Goal: Task Accomplishment & Management: Complete application form

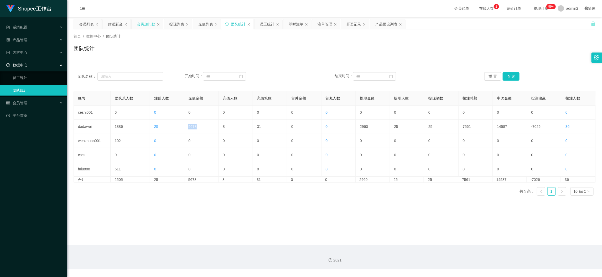
click at [146, 21] on div "会员加扣款" at bounding box center [146, 24] width 18 height 10
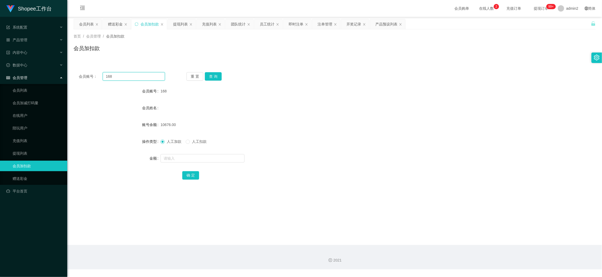
click at [149, 77] on input "168" at bounding box center [134, 76] width 62 height 8
paste input "22"
type input "22"
click at [211, 75] on button "查 询" at bounding box center [213, 76] width 17 height 8
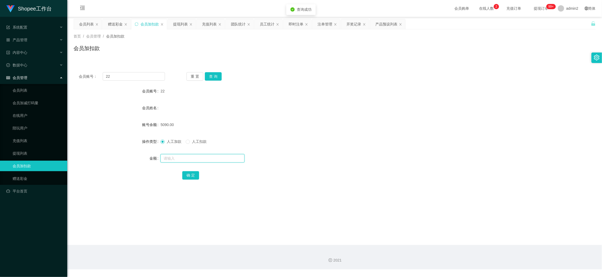
click at [219, 160] on input "text" at bounding box center [202, 158] width 84 height 8
type input "60"
click at [192, 175] on button "确 定" at bounding box center [190, 175] width 17 height 8
drag, startPoint x: 328, startPoint y: 150, endPoint x: 333, endPoint y: 148, distance: 5.5
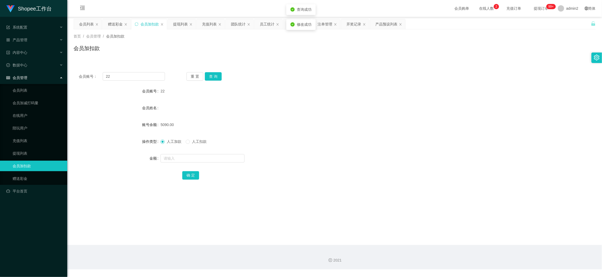
click at [329, 150] on form "会员账号 22 会员姓名 账号余额 5090.00 操作类型 人工加款 人工扣款 金额 确 定" at bounding box center [334, 133] width 522 height 94
drag, startPoint x: 474, startPoint y: 247, endPoint x: 351, endPoint y: 175, distance: 142.1
click at [474, 245] on div "2021" at bounding box center [334, 257] width 534 height 24
drag, startPoint x: 117, startPoint y: 23, endPoint x: 124, endPoint y: 43, distance: 20.8
click at [117, 24] on div "赠送彩金" at bounding box center [115, 24] width 15 height 10
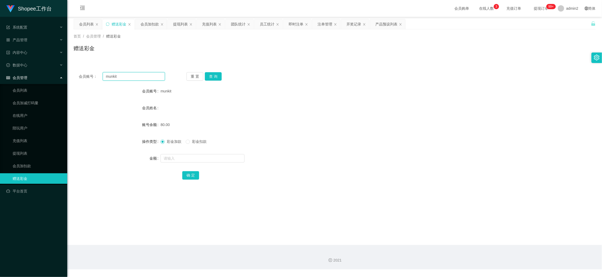
click at [141, 75] on input "munkit" at bounding box center [134, 76] width 62 height 8
drag, startPoint x: 141, startPoint y: 75, endPoint x: 193, endPoint y: 80, distance: 52.2
click at [145, 76] on input "munkit" at bounding box center [134, 76] width 62 height 8
paste input "Ting1024"
type input "Ting1024"
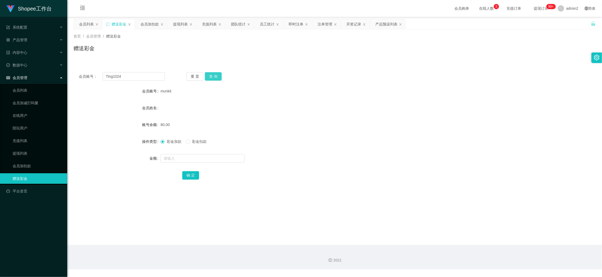
drag, startPoint x: 209, startPoint y: 76, endPoint x: 211, endPoint y: 80, distance: 4.6
click at [209, 76] on button "查 询" at bounding box center [213, 76] width 17 height 8
click at [225, 158] on input "text" at bounding box center [202, 158] width 84 height 8
type input "300"
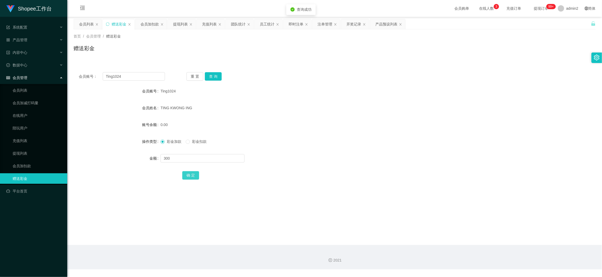
click at [190, 175] on button "确 定" at bounding box center [190, 175] width 17 height 8
click at [335, 143] on div "彩金加款 彩金扣款" at bounding box center [312, 141] width 304 height 10
drag, startPoint x: 455, startPoint y: 235, endPoint x: 417, endPoint y: 206, distance: 47.6
click at [449, 228] on main "关闭左侧 关闭右侧 关闭其它 刷新页面 会员列表 赠送彩金 会员加扣款 提现列表 充值列表 团队统计 员工统计 即时注单 注单管理 开奖记录 产品预设列表 首…" at bounding box center [334, 131] width 534 height 228
click at [144, 76] on input "Ting1024" at bounding box center [134, 76] width 62 height 8
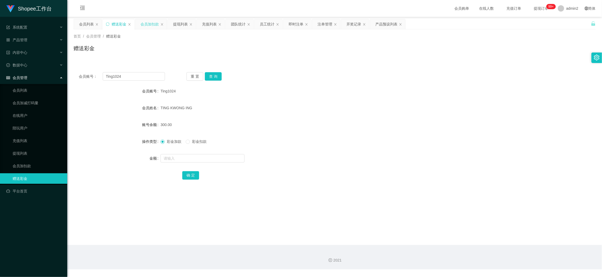
click at [151, 26] on div "会员加扣款" at bounding box center [149, 24] width 18 height 10
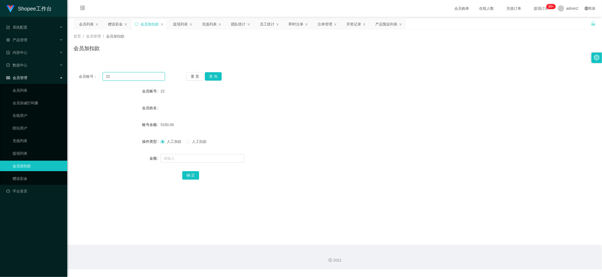
click at [140, 79] on input "22" at bounding box center [134, 76] width 62 height 8
click at [211, 76] on button "查 询" at bounding box center [213, 76] width 17 height 8
click at [217, 160] on input "text" at bounding box center [202, 158] width 84 height 8
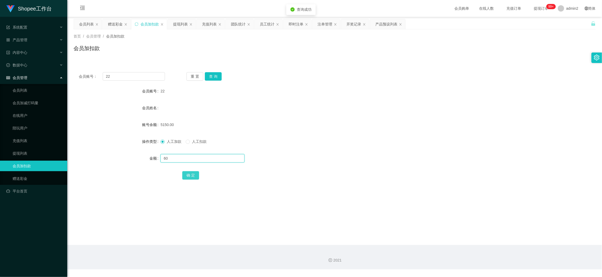
type input "60"
click at [192, 173] on button "确 定" at bounding box center [190, 175] width 17 height 8
click at [111, 22] on div "赠送彩金" at bounding box center [115, 24] width 15 height 10
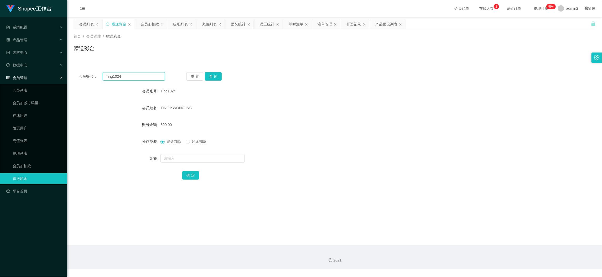
click at [150, 74] on input "Ting1024" at bounding box center [134, 76] width 62 height 8
paste input "Xiaowei87"
type input "Xiaowei87"
click at [217, 78] on button "查 询" at bounding box center [213, 76] width 17 height 8
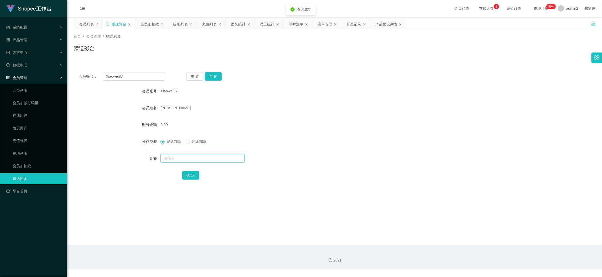
click at [223, 158] on input "text" at bounding box center [202, 158] width 84 height 8
type input "300"
drag, startPoint x: 193, startPoint y: 177, endPoint x: 230, endPoint y: 168, distance: 37.7
click at [193, 177] on button "确 定" at bounding box center [190, 175] width 17 height 8
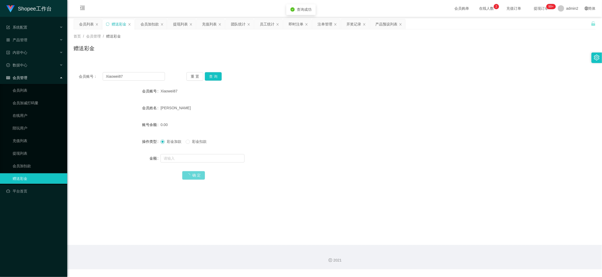
click at [375, 146] on div "彩金加款 彩金扣款" at bounding box center [312, 141] width 304 height 10
click at [148, 25] on div "会员加扣款" at bounding box center [149, 24] width 18 height 10
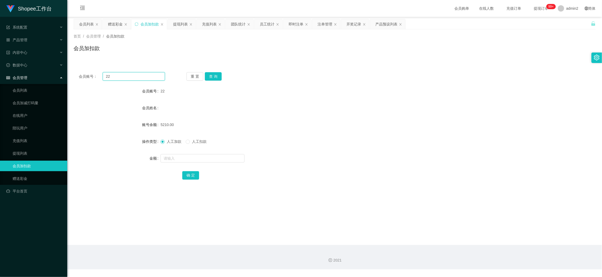
click at [143, 77] on input "22" at bounding box center [134, 76] width 62 height 8
paste input "060"
type input "060"
click at [216, 74] on button "查 询" at bounding box center [213, 76] width 17 height 8
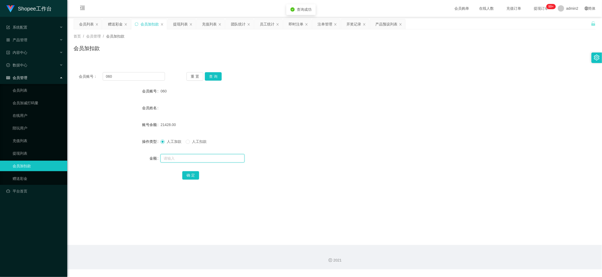
click at [222, 159] on input "text" at bounding box center [202, 158] width 84 height 8
type input "60"
drag, startPoint x: 191, startPoint y: 176, endPoint x: 236, endPoint y: 165, distance: 46.4
click at [191, 176] on button "确 定" at bounding box center [190, 175] width 17 height 8
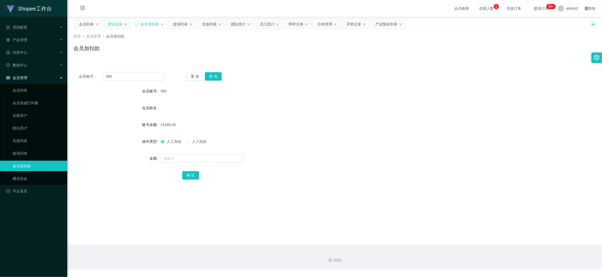
click at [122, 22] on div "赠送彩金" at bounding box center [115, 24] width 15 height 10
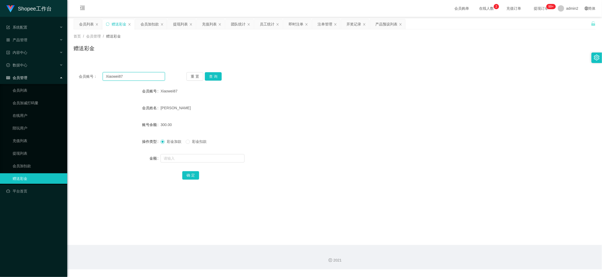
click at [151, 77] on input "Xiaowei87" at bounding box center [134, 76] width 62 height 8
paste input "1124302966"
type input "1124302966"
drag, startPoint x: 212, startPoint y: 76, endPoint x: 215, endPoint y: 81, distance: 6.1
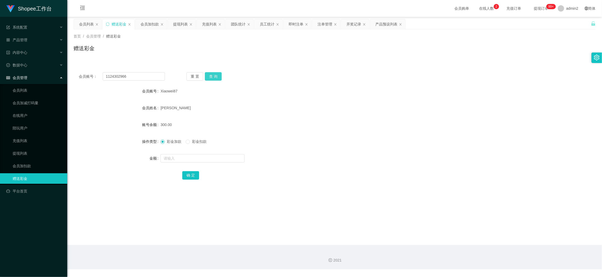
click at [212, 76] on button "查 询" at bounding box center [213, 76] width 17 height 8
click at [223, 159] on input "text" at bounding box center [202, 158] width 84 height 8
type input "300"
click at [191, 175] on button "确 定" at bounding box center [190, 175] width 17 height 8
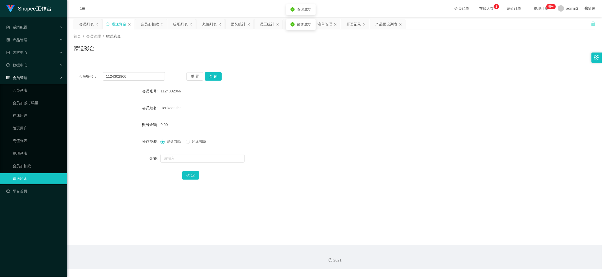
click at [358, 155] on div at bounding box center [312, 158] width 304 height 10
drag, startPoint x: 473, startPoint y: 238, endPoint x: 346, endPoint y: 167, distance: 145.2
click at [473, 238] on main "关闭左侧 关闭右侧 关闭其它 刷新页面 会员列表 赠送彩金 会员加扣款 提现列表 充值列表 团队统计 员工统计 即时注单 注单管理 开奖记录 产品预设列表 首…" at bounding box center [334, 131] width 534 height 228
click at [137, 77] on input "1124302966" at bounding box center [134, 76] width 62 height 8
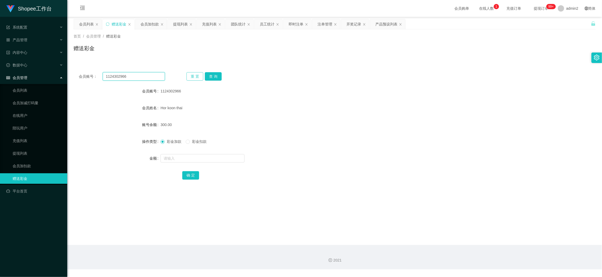
paste input "who0ps90"
type input "who0ps90"
click at [222, 73] on div "重 置 查 询" at bounding box center [229, 76] width 86 height 8
click at [217, 76] on button "查 询" at bounding box center [213, 76] width 17 height 8
click at [226, 157] on input "text" at bounding box center [202, 158] width 84 height 8
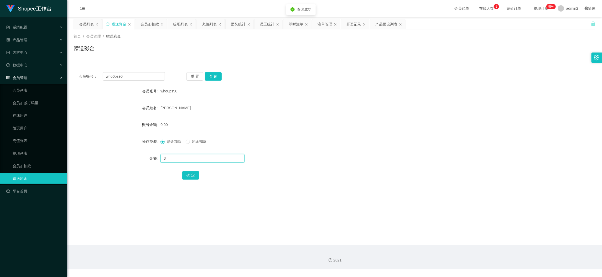
click at [226, 157] on input "3" at bounding box center [202, 158] width 84 height 8
type input "300"
click at [186, 175] on button "确 定" at bounding box center [190, 175] width 17 height 8
click at [156, 24] on div "会员加扣款" at bounding box center [149, 24] width 18 height 10
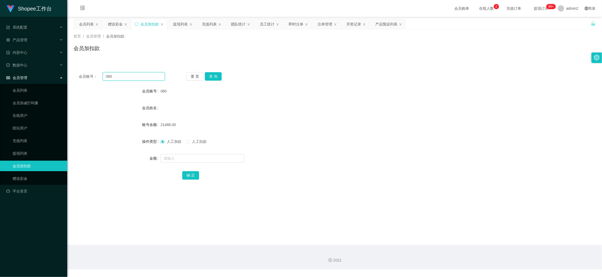
click at [148, 78] on input "060" at bounding box center [134, 76] width 62 height 8
paste input "98"
type input "98"
click at [214, 74] on button "查 询" at bounding box center [213, 76] width 17 height 8
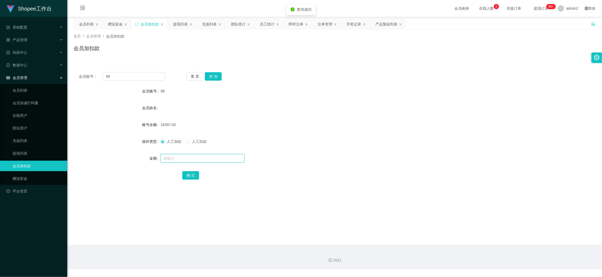
click at [221, 156] on input "text" at bounding box center [202, 158] width 84 height 8
type input "60"
click at [192, 171] on button "确 定" at bounding box center [190, 175] width 17 height 8
click at [117, 22] on div "赠送彩金" at bounding box center [115, 24] width 15 height 10
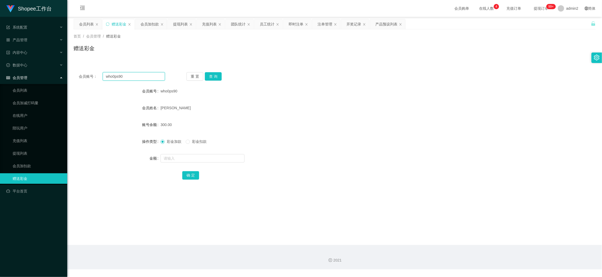
click at [140, 74] on input "who0ps90" at bounding box center [134, 76] width 62 height 8
paste input "SONG CHER BOON"
drag, startPoint x: 208, startPoint y: 77, endPoint x: 209, endPoint y: 81, distance: 4.3
click at [208, 77] on button "查 询" at bounding box center [213, 76] width 17 height 8
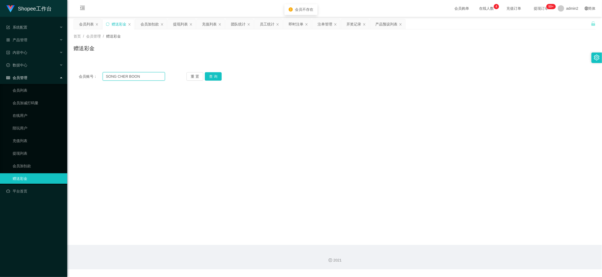
click at [146, 78] on input "SONG CHER BOON" at bounding box center [134, 76] width 62 height 8
click at [146, 77] on input "SONG CHER BOON" at bounding box center [134, 76] width 62 height 8
click at [143, 76] on input "SONG CHER BOON" at bounding box center [134, 76] width 62 height 8
paste input "ziwen777"
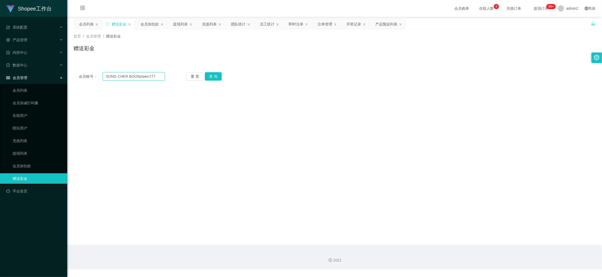
click at [126, 78] on input "SONG CHER BOONziwen777" at bounding box center [134, 76] width 62 height 8
drag, startPoint x: 126, startPoint y: 78, endPoint x: 137, endPoint y: 78, distance: 10.5
click at [126, 78] on input "SONG CHER BOONziwen777" at bounding box center [134, 76] width 62 height 8
paste input "text"
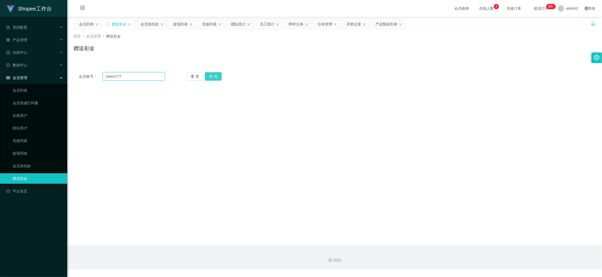
type input "ziwen777"
click at [209, 75] on button "查 询" at bounding box center [213, 76] width 17 height 8
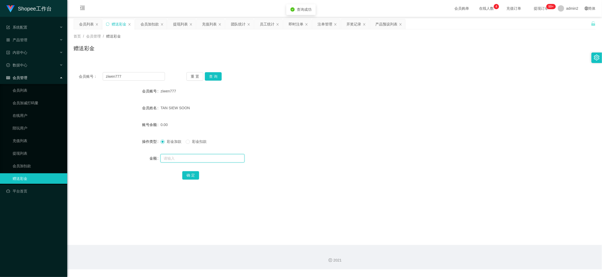
click at [198, 156] on input "text" at bounding box center [202, 158] width 84 height 8
type input "300"
click at [186, 172] on button "确 定" at bounding box center [190, 175] width 17 height 8
click at [334, 158] on div at bounding box center [312, 158] width 304 height 10
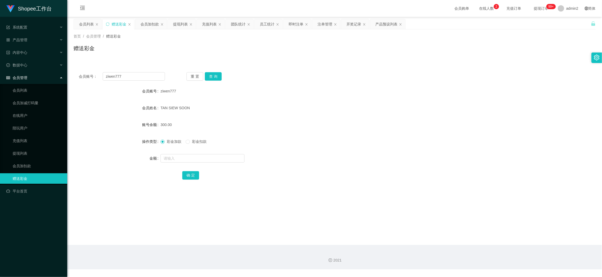
click at [438, 241] on main "关闭左侧 关闭右侧 关闭其它 刷新页面 会员列表 赠送彩金 会员加扣款 提现列表 充值列表 团队统计 员工统计 即时注单 注单管理 开奖记录 产品预设列表 首…" at bounding box center [334, 131] width 534 height 228
click at [151, 24] on div "会员加扣款" at bounding box center [149, 24] width 18 height 10
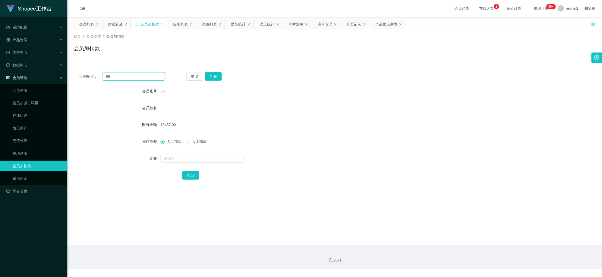
click at [144, 77] on input "98" at bounding box center [134, 76] width 62 height 8
paste input "5"
type input "5"
click at [213, 75] on button "查 询" at bounding box center [213, 76] width 17 height 8
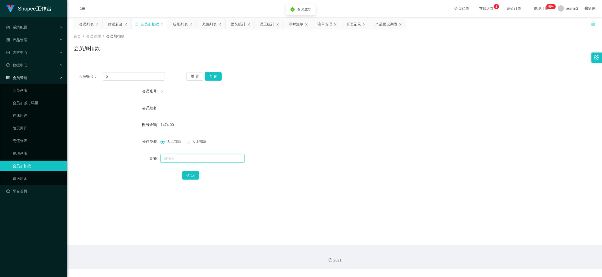
click at [222, 158] on input "text" at bounding box center [202, 158] width 84 height 8
type input "60"
drag, startPoint x: 190, startPoint y: 176, endPoint x: 201, endPoint y: 172, distance: 11.8
click at [190, 176] on button "确 定" at bounding box center [190, 175] width 17 height 8
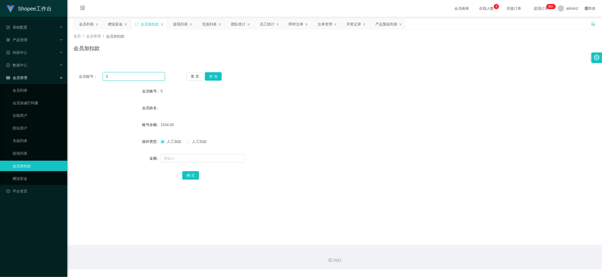
click at [146, 73] on input "5" at bounding box center [134, 76] width 62 height 8
paste input "98"
type input "98"
click at [209, 77] on button "查 询" at bounding box center [213, 76] width 17 height 8
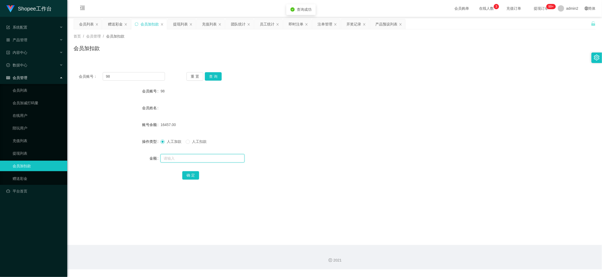
click at [222, 159] on input "text" at bounding box center [202, 158] width 84 height 8
type input "200"
click at [187, 174] on button "确 定" at bounding box center [190, 175] width 17 height 8
click at [115, 23] on div "赠送彩金" at bounding box center [115, 24] width 15 height 10
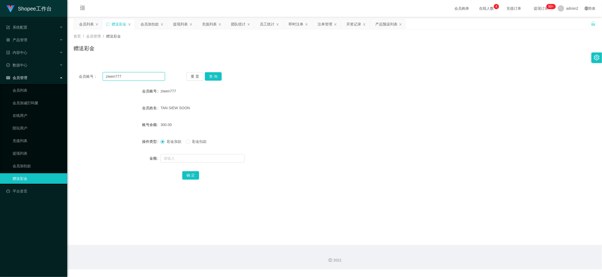
click at [143, 76] on input "ziwen777" at bounding box center [134, 76] width 62 height 8
paste input "01678373"
type input "0167837377"
click at [213, 75] on button "查 询" at bounding box center [213, 76] width 17 height 8
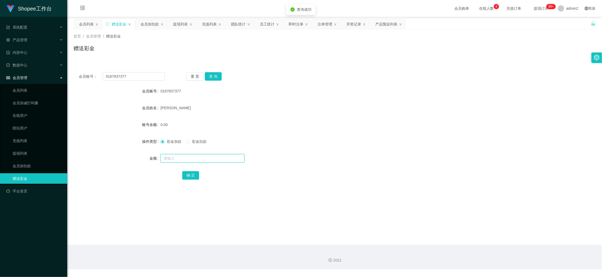
click at [221, 159] on input "text" at bounding box center [202, 158] width 84 height 8
click at [221, 159] on input "1" at bounding box center [202, 158] width 84 height 8
type input "1000"
click at [190, 174] on button "确 定" at bounding box center [190, 175] width 17 height 8
click at [328, 158] on div "1000" at bounding box center [312, 158] width 304 height 10
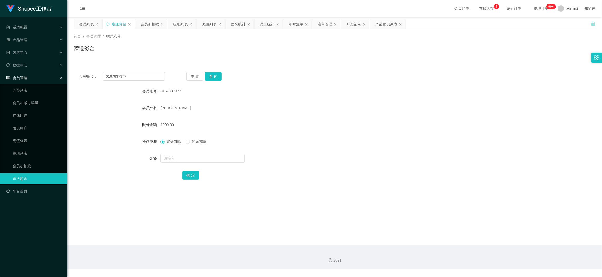
drag, startPoint x: 471, startPoint y: 238, endPoint x: 325, endPoint y: 155, distance: 167.4
click at [471, 238] on main "关闭左侧 关闭右侧 关闭其它 刷新页面 会员列表 赠送彩金 会员加扣款 提现列表 充值列表 团队统计 员工统计 即时注单 注单管理 开奖记录 产品预设列表 首…" at bounding box center [334, 131] width 534 height 228
click at [178, 23] on div "提现列表" at bounding box center [180, 24] width 15 height 10
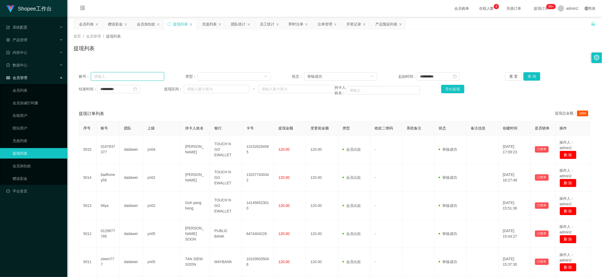
click at [146, 76] on input "text" at bounding box center [127, 76] width 73 height 8
paste input "0129877785"
type input "0129877785"
click at [131, 91] on input "**********" at bounding box center [118, 89] width 43 height 8
click at [132, 168] on link "今天" at bounding box center [133, 168] width 7 height 10
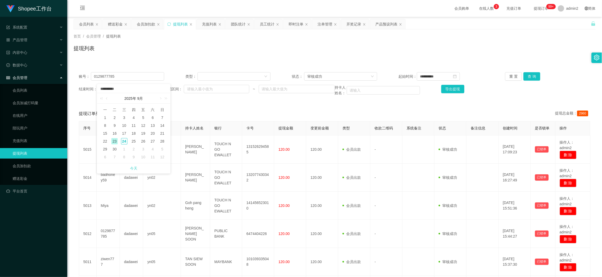
type input "**********"
click at [439, 76] on input "**********" at bounding box center [438, 76] width 43 height 8
click at [452, 157] on link "今天" at bounding box center [450, 156] width 7 height 10
type input "**********"
click at [358, 77] on div "审核成功" at bounding box center [338, 76] width 63 height 8
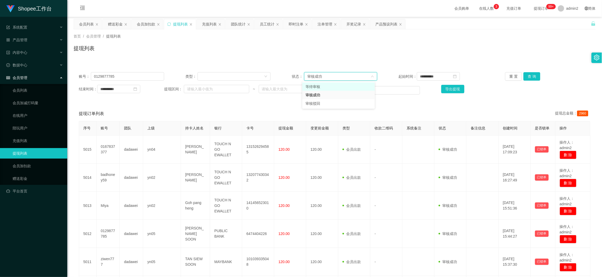
click at [337, 84] on li "等待审核" at bounding box center [338, 86] width 72 height 8
click at [530, 79] on button "查 询" at bounding box center [531, 76] width 17 height 8
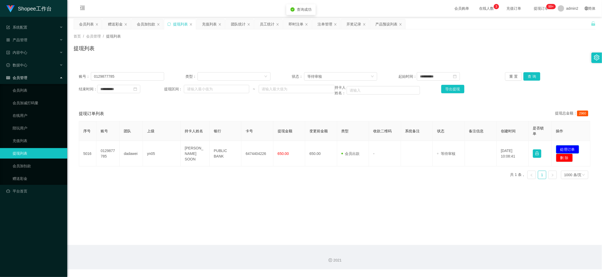
click at [566, 147] on button "处理订单" at bounding box center [567, 149] width 23 height 8
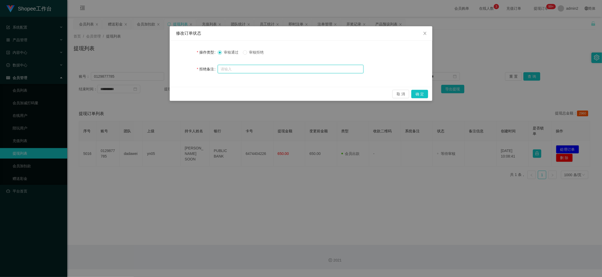
drag, startPoint x: 278, startPoint y: 68, endPoint x: 245, endPoint y: 57, distance: 35.0
click at [277, 68] on input "text" at bounding box center [291, 69] width 146 height 8
paste input "订单数据不完整，请按照数据完成后重新提交审核"
type input "订单数据不完整，请按照数据完成后重新提交审核"
click at [419, 92] on button "确 定" at bounding box center [419, 94] width 17 height 8
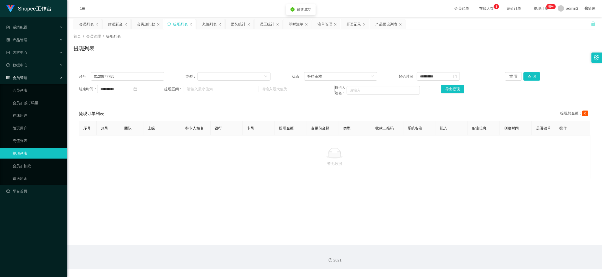
click at [313, 200] on div "Shopee工作台 系统配置 产品管理 产品列表 产品预设列表 开奖记录 注单管理 即时注单 内容中心 数据中心 员工统计 团队统计 会员管理 会员列表 会员…" at bounding box center [301, 138] width 602 height 277
drag, startPoint x: 472, startPoint y: 242, endPoint x: 444, endPoint y: 232, distance: 30.4
click at [472, 241] on main "**********" at bounding box center [334, 131] width 534 height 228
click at [150, 72] on input "0129877785" at bounding box center [127, 76] width 73 height 8
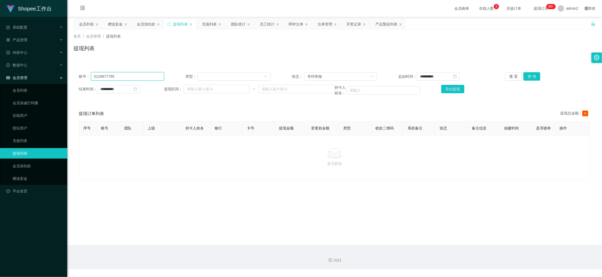
paste input "Ting1024"
type input "Ting1024"
click at [532, 75] on button "查 询" at bounding box center [531, 76] width 17 height 8
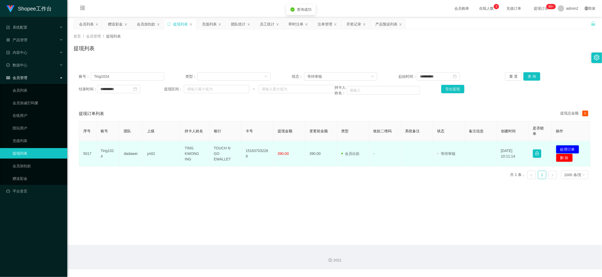
click at [568, 148] on button "处理订单" at bounding box center [567, 149] width 23 height 8
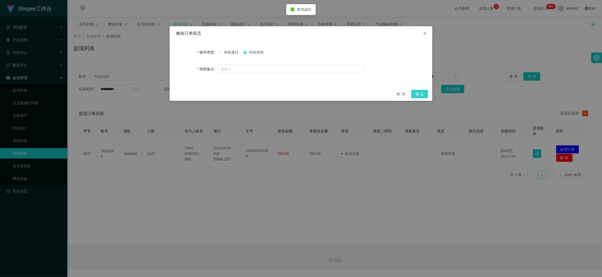
click at [422, 95] on button "确 定" at bounding box center [419, 94] width 17 height 8
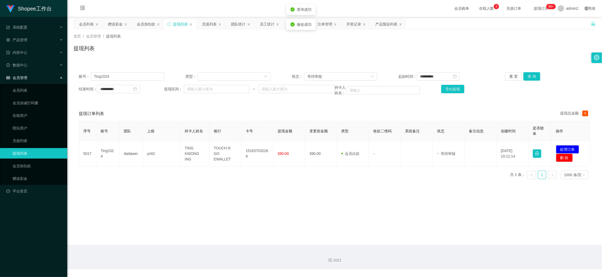
click at [394, 188] on div "Shopee工作台 系统配置 产品管理 产品列表 产品预设列表 开奖记录 注单管理 即时注单 内容中心 数据中心 员工统计 团队统计 会员管理 会员列表 会员…" at bounding box center [301, 138] width 602 height 277
